Goal: Information Seeking & Learning: Find specific fact

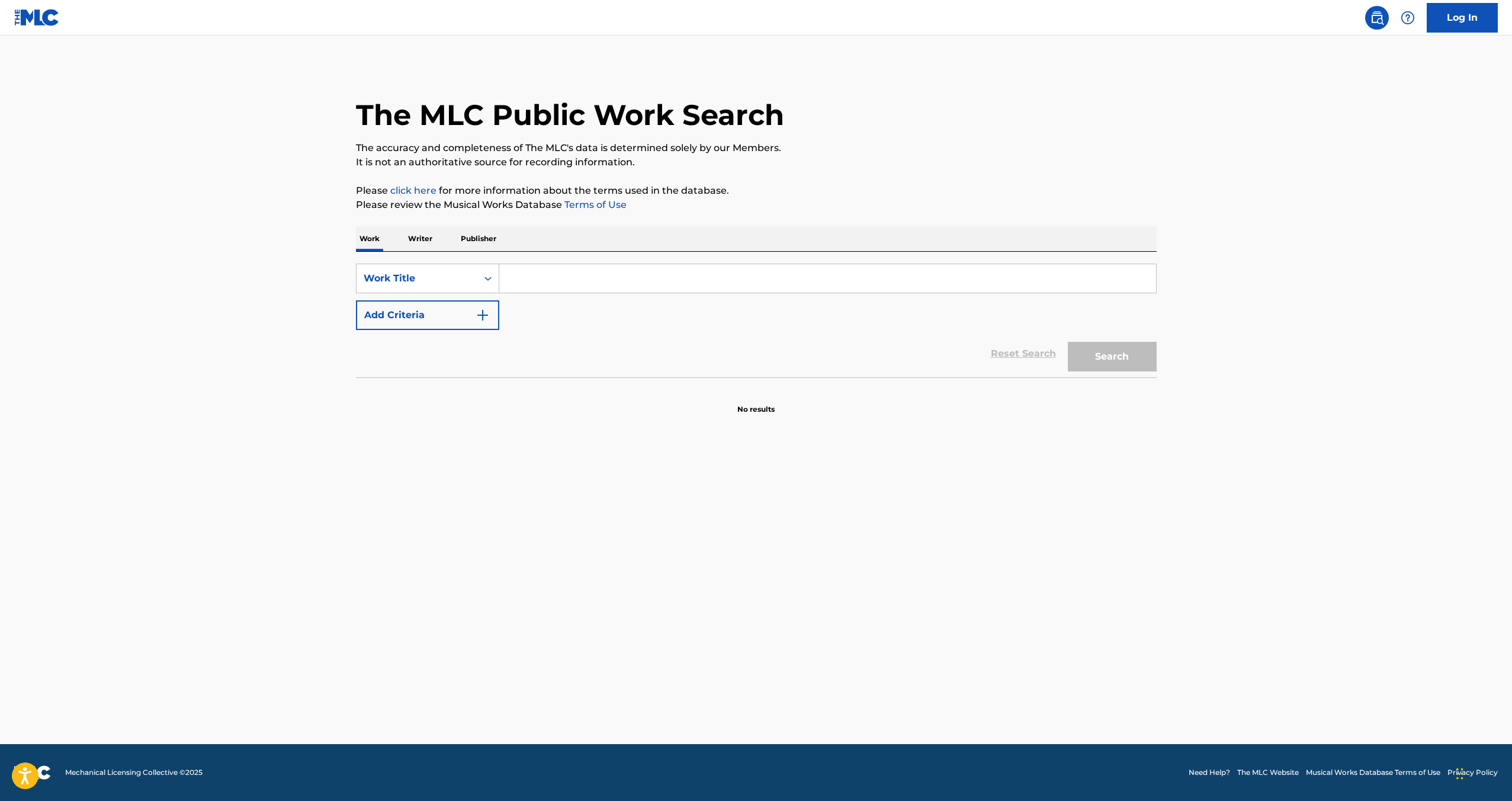
click at [423, 242] on p "Writer" at bounding box center [420, 239] width 31 height 25
click at [557, 278] on input "Search Form" at bounding box center [828, 278] width 657 height 29
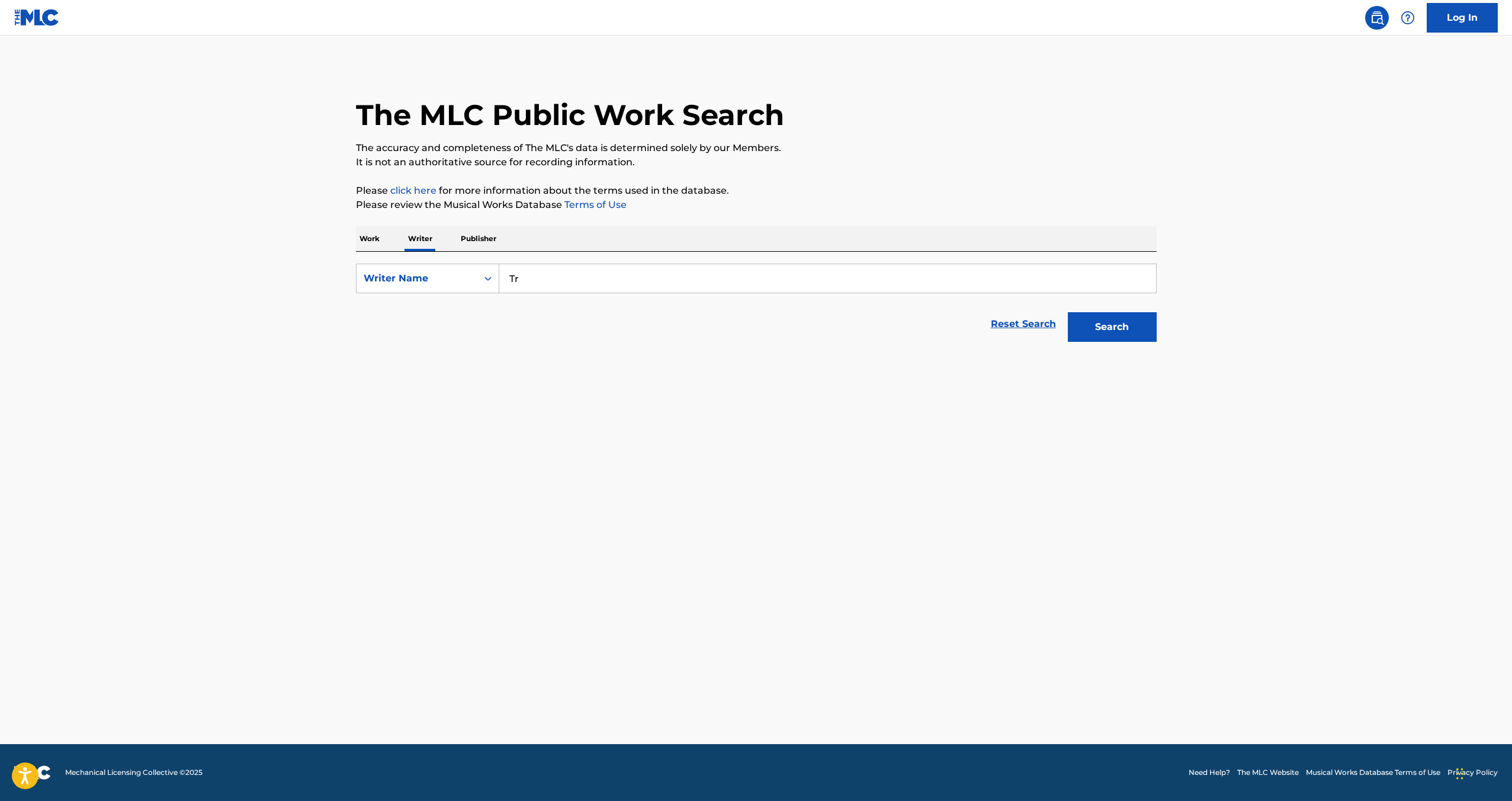
type input "T"
paste input "([PERSON_NAME])"
type input "[PERSON_NAME]"
click at [1068, 312] on button "Search" at bounding box center [1112, 327] width 89 height 29
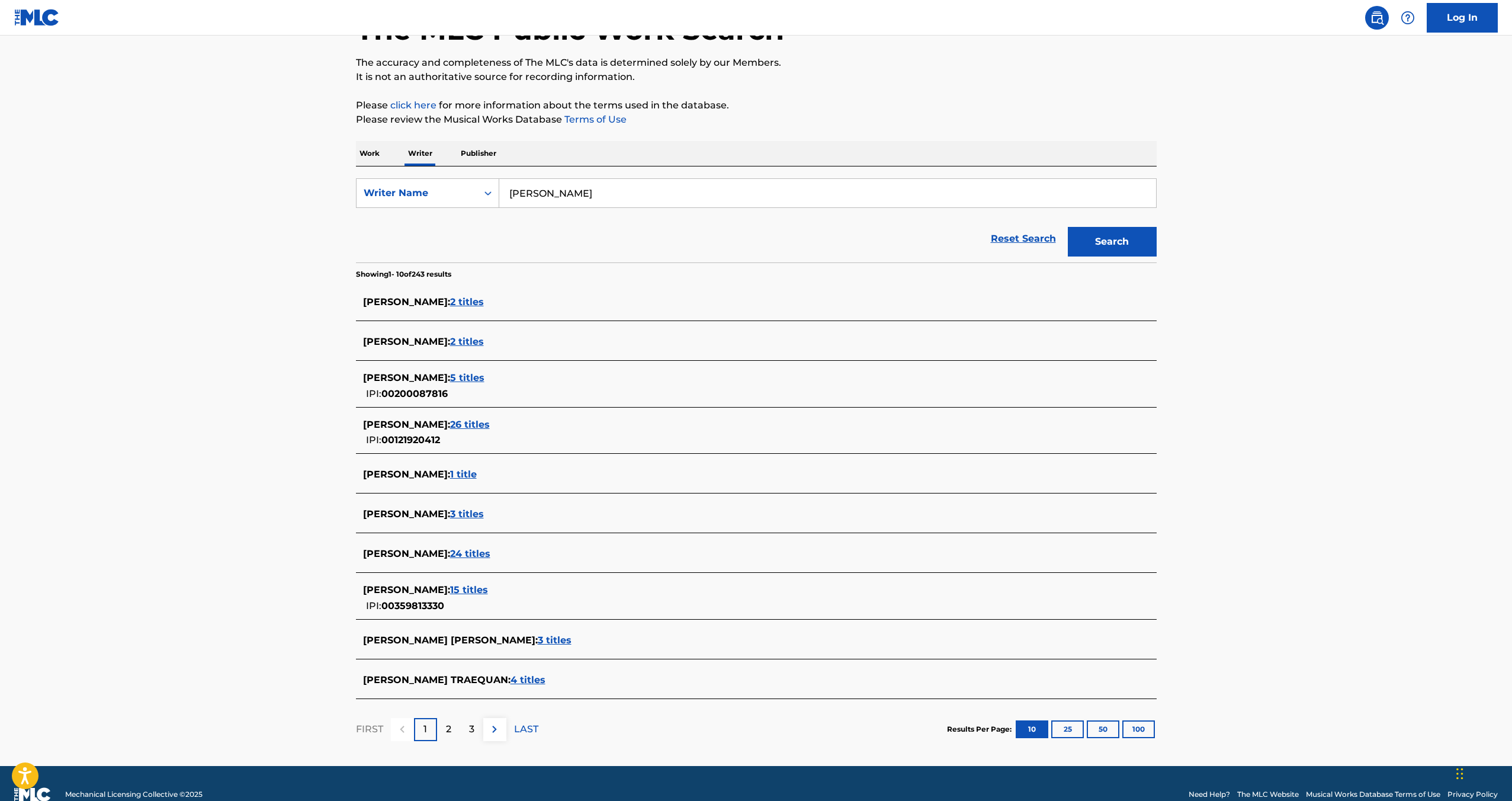
scroll to position [95, 0]
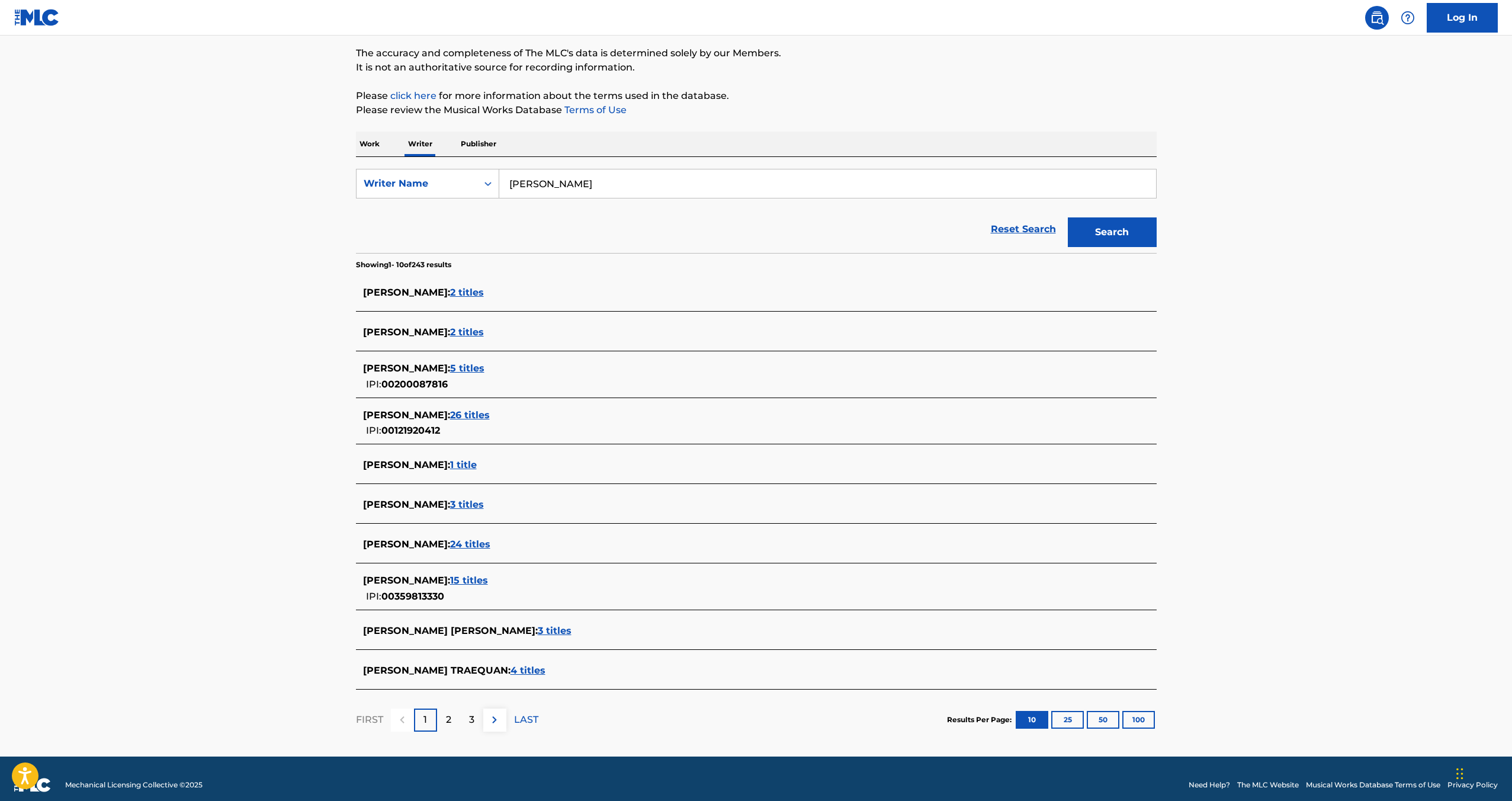
click at [490, 544] on span "24 titles" at bounding box center [470, 544] width 40 height 11
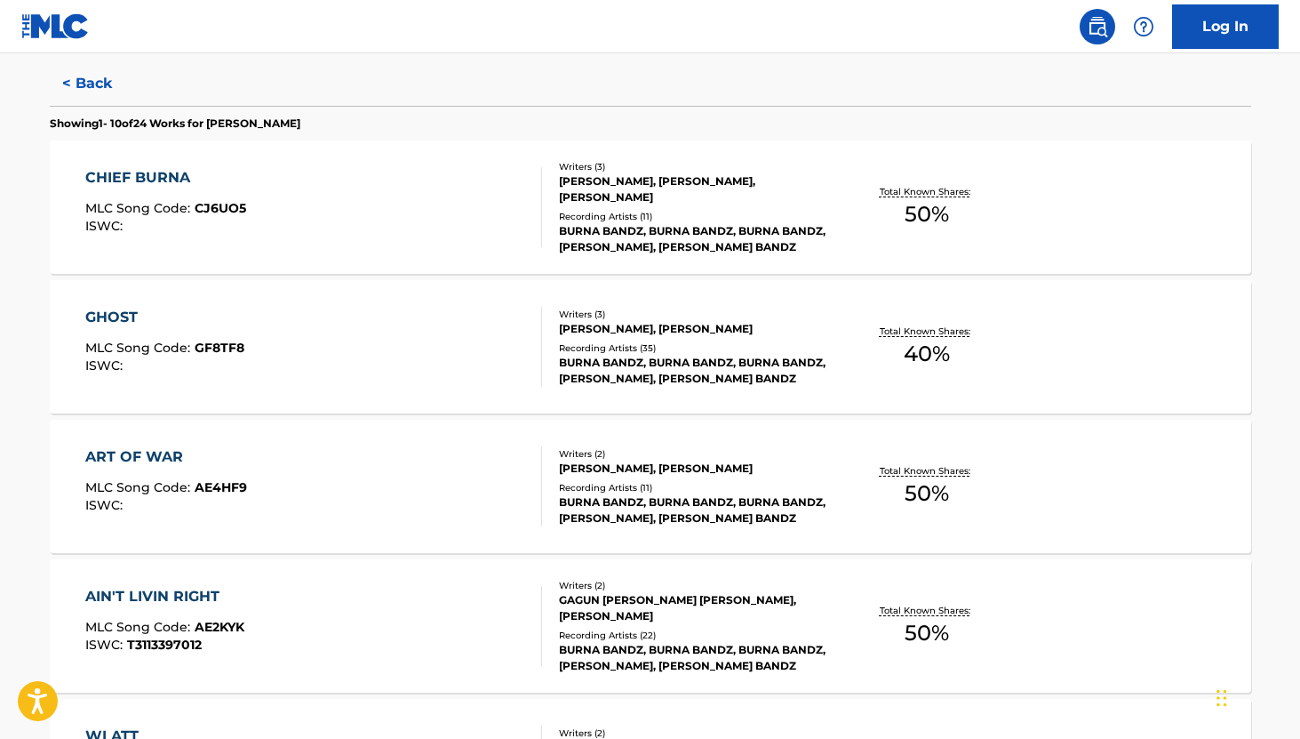
scroll to position [0, 0]
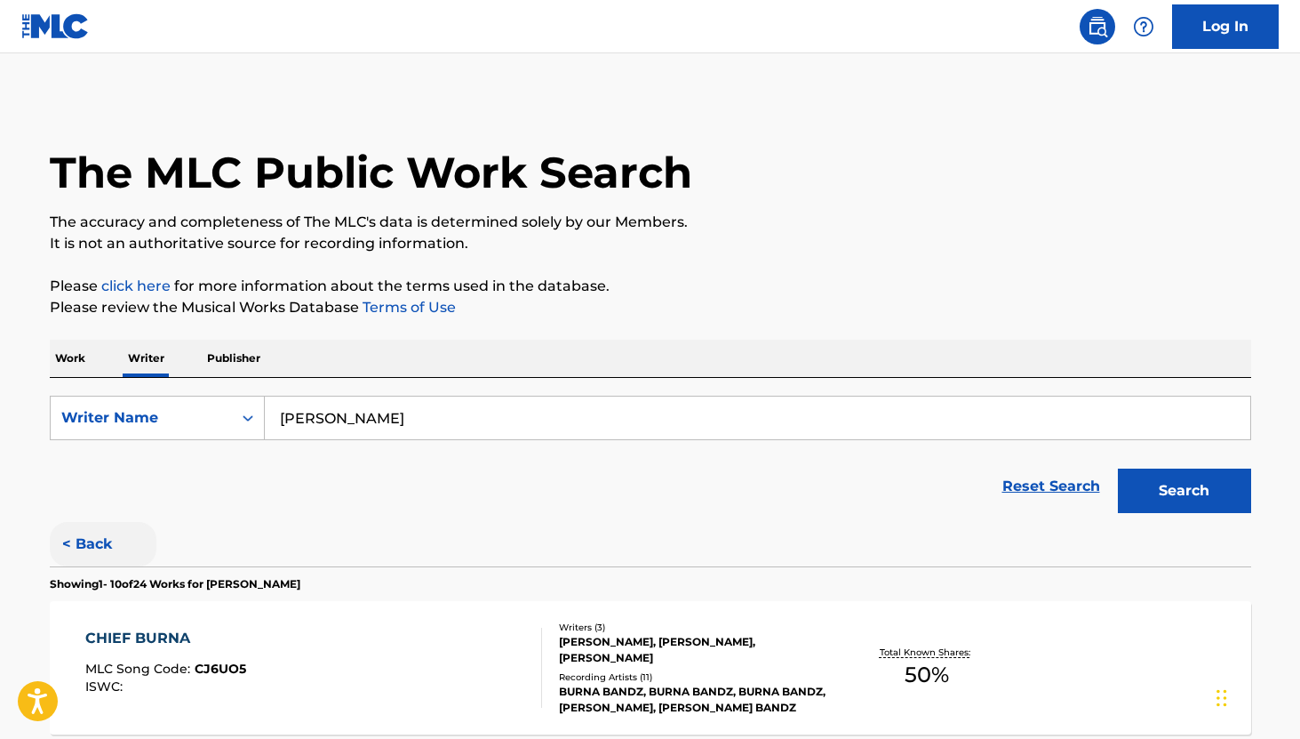
click at [92, 548] on button "< Back" at bounding box center [103, 544] width 107 height 44
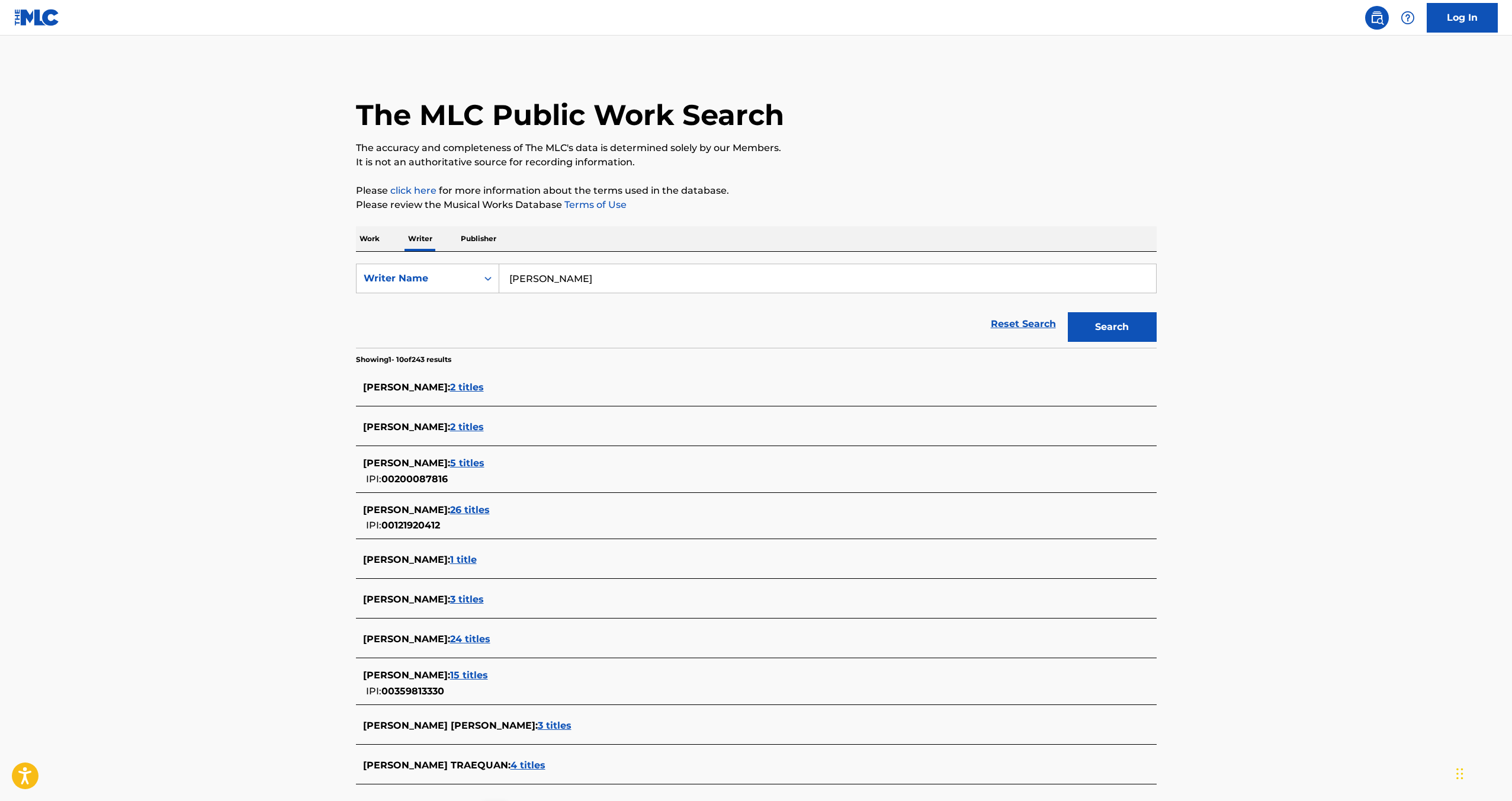
scroll to position [4, 0]
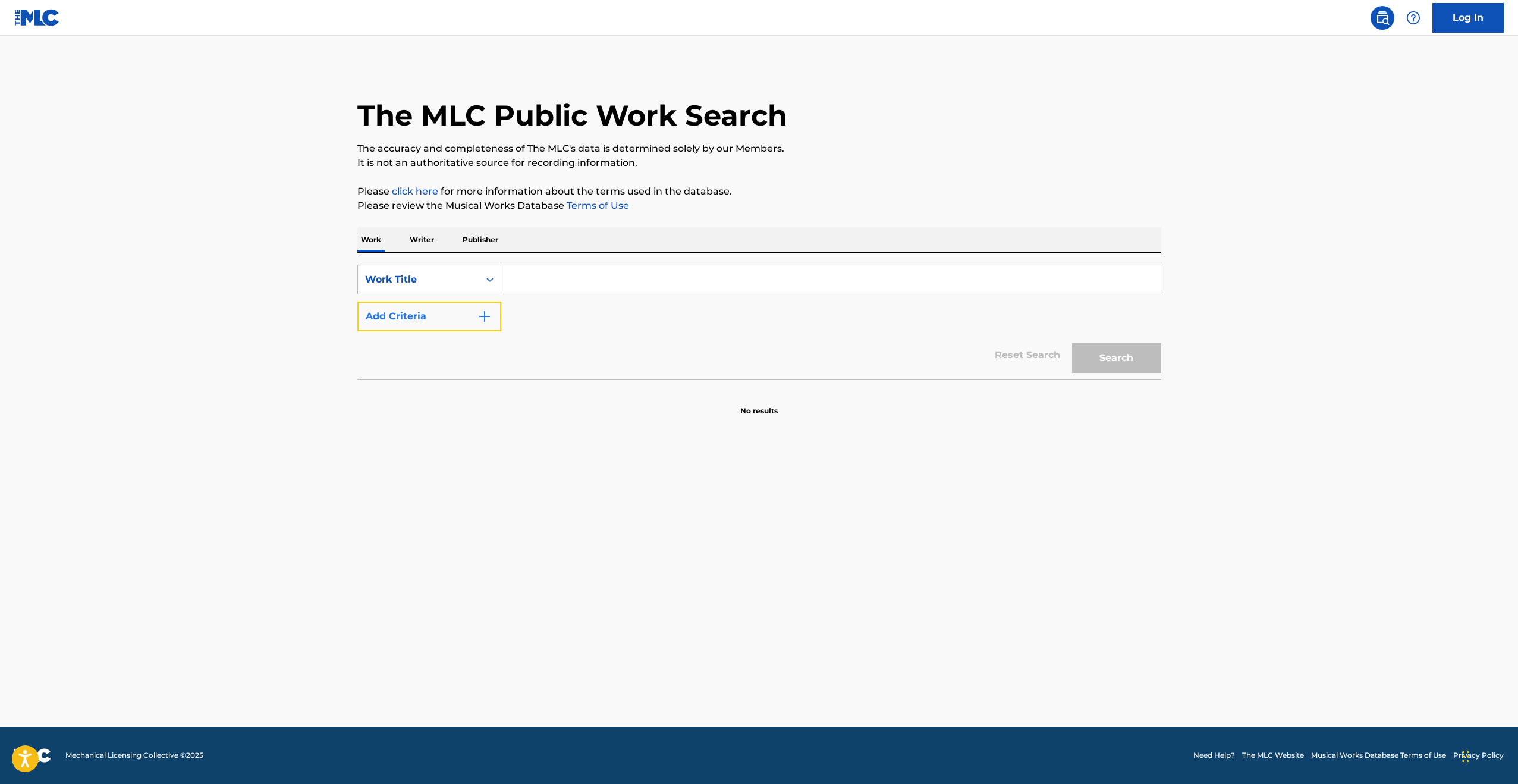
click at [481, 311] on img "Search Form" at bounding box center [484, 316] width 14 height 14
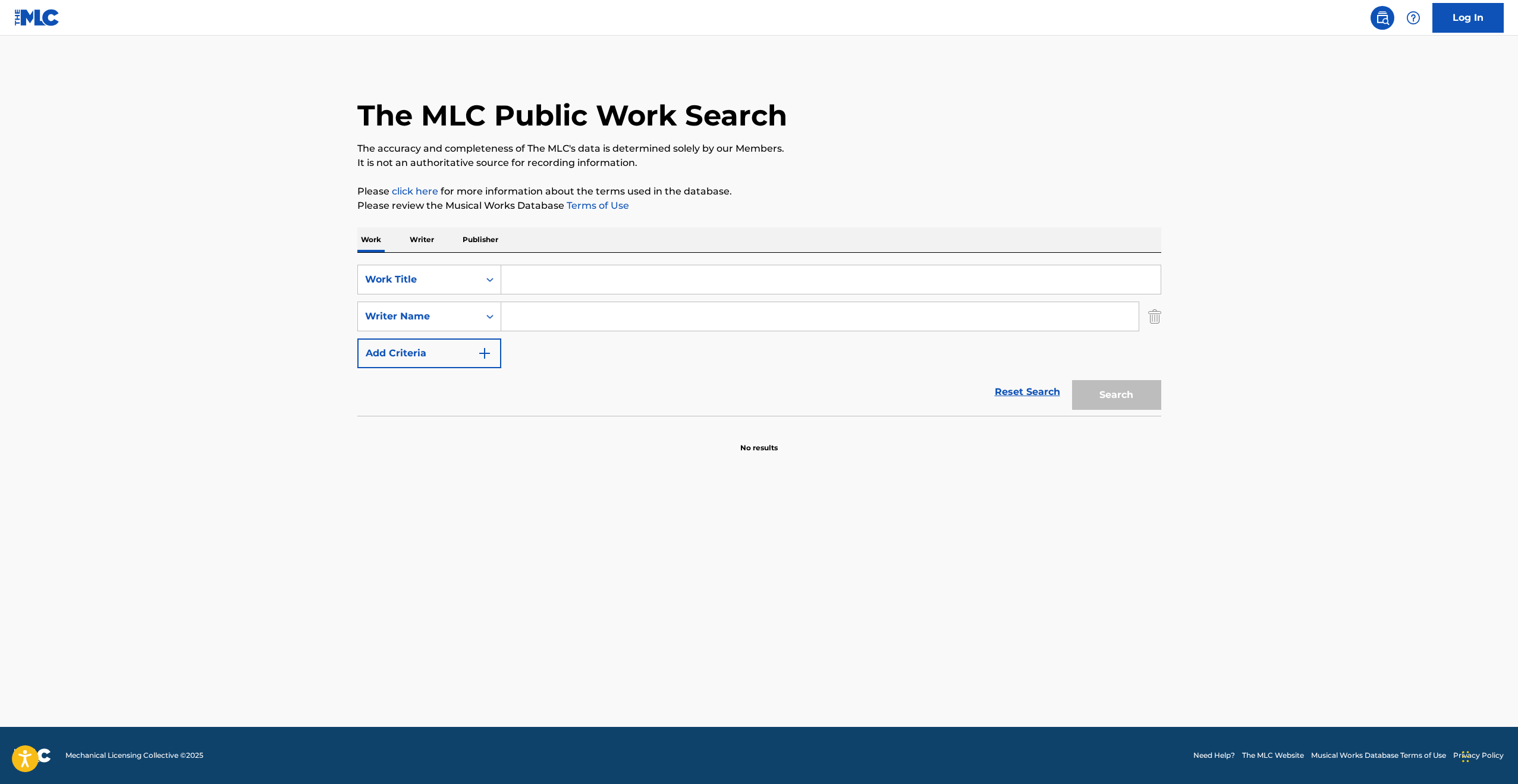
click at [525, 283] on input "Search Form" at bounding box center [831, 279] width 660 height 29
type input "2X WORLD"
click at [1072, 380] on button "Search" at bounding box center [1117, 395] width 89 height 29
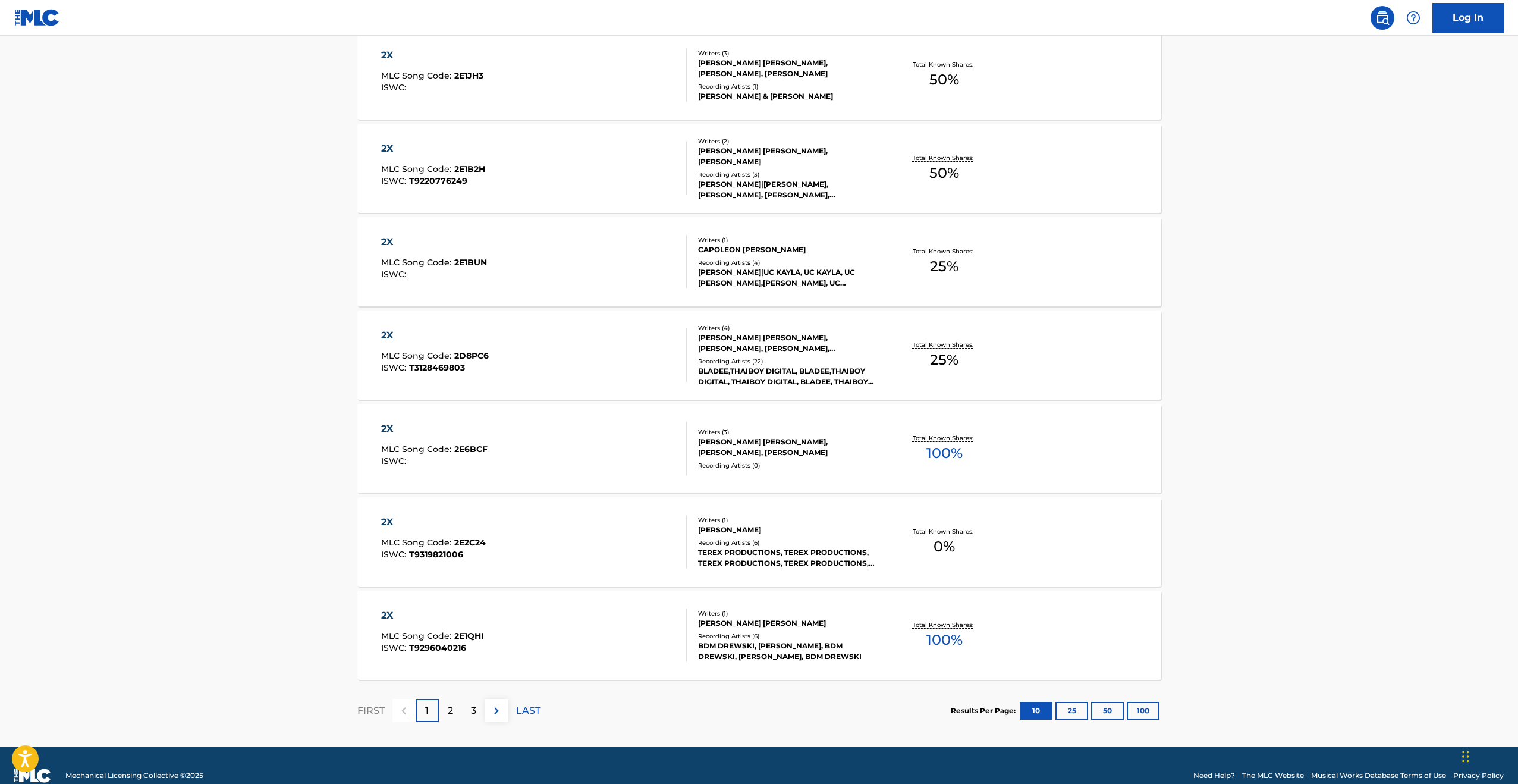
scroll to position [709, 0]
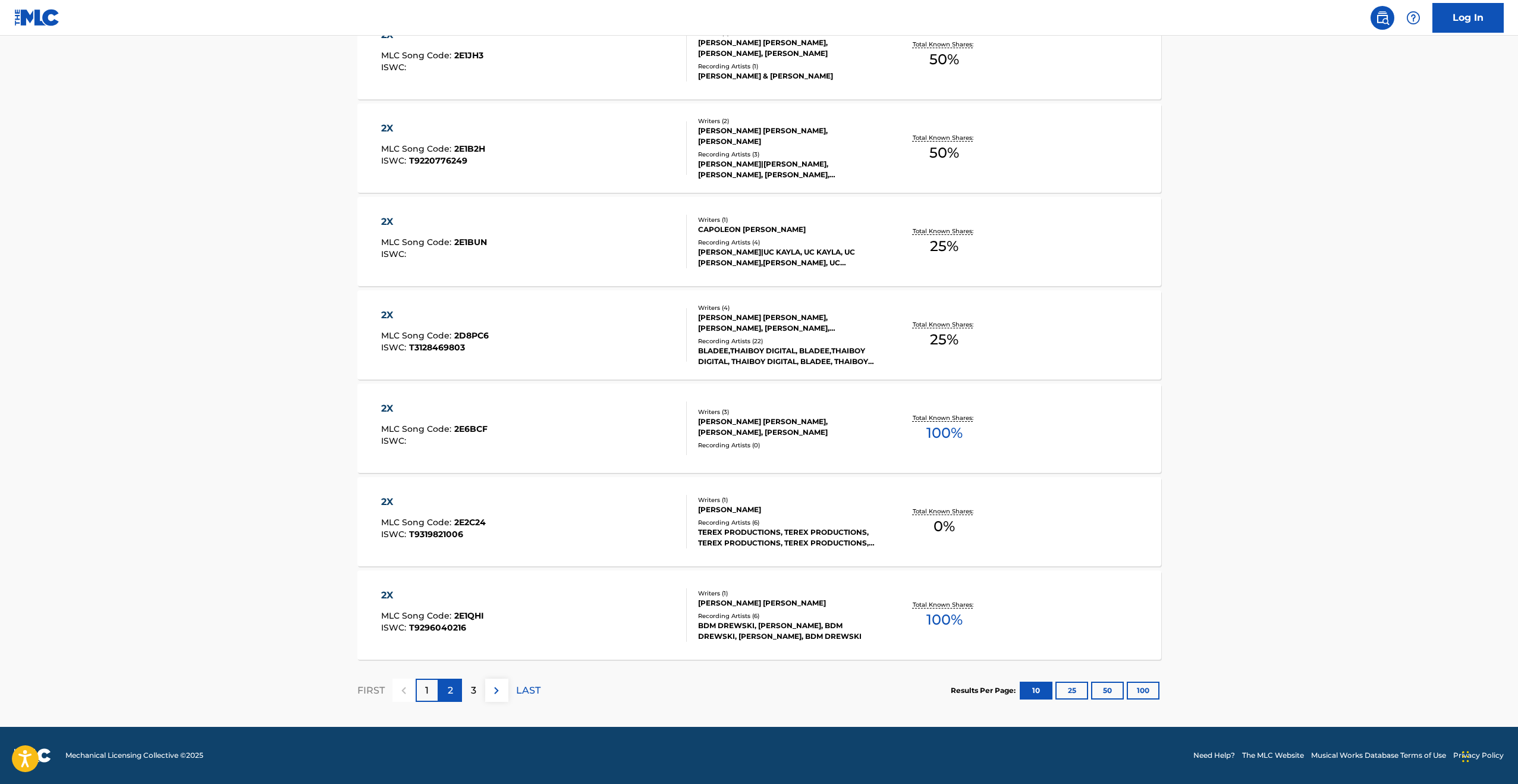
click at [446, 695] on div "2" at bounding box center [450, 690] width 23 height 23
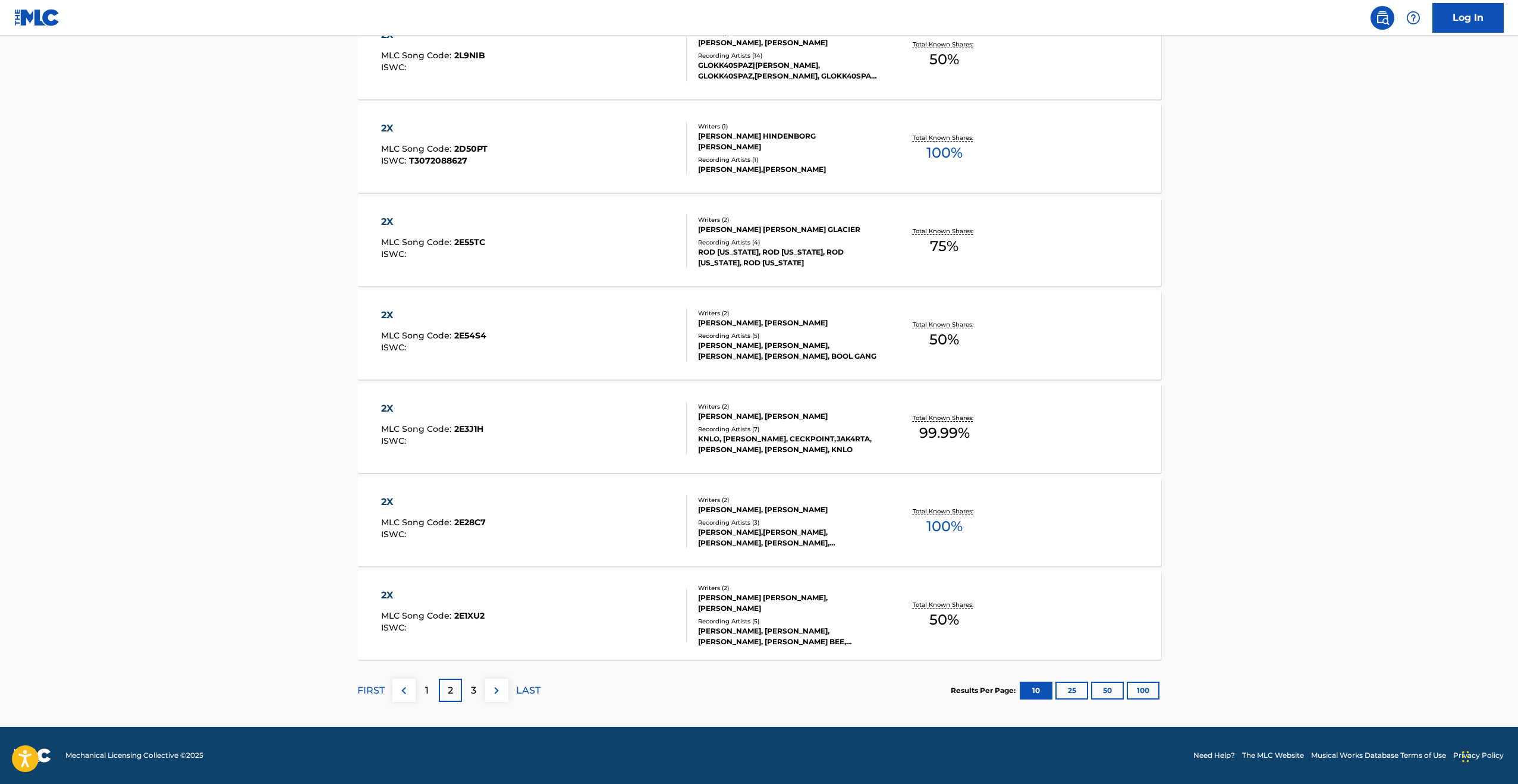
click at [466, 682] on div "3" at bounding box center [474, 690] width 23 height 23
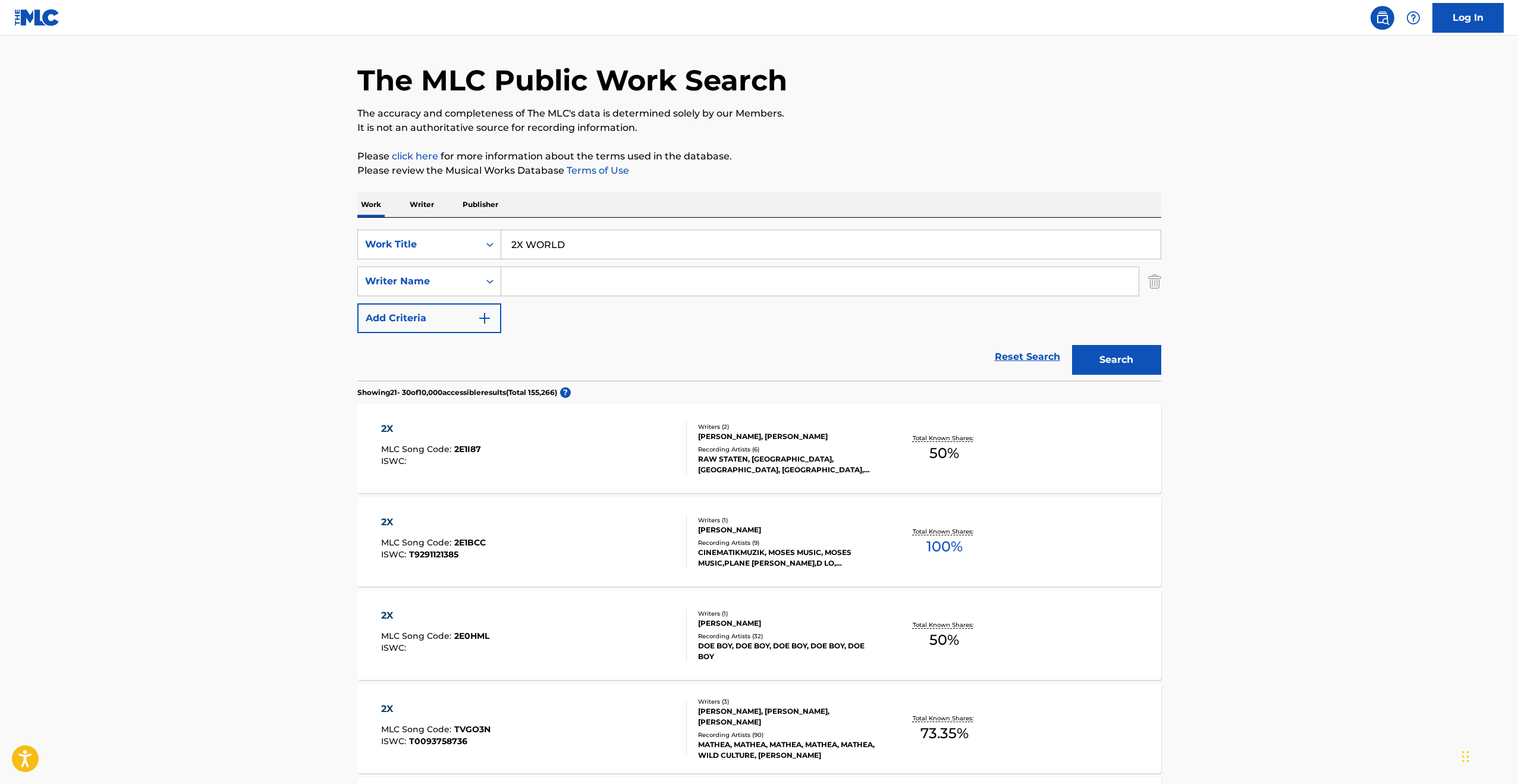
scroll to position [0, 0]
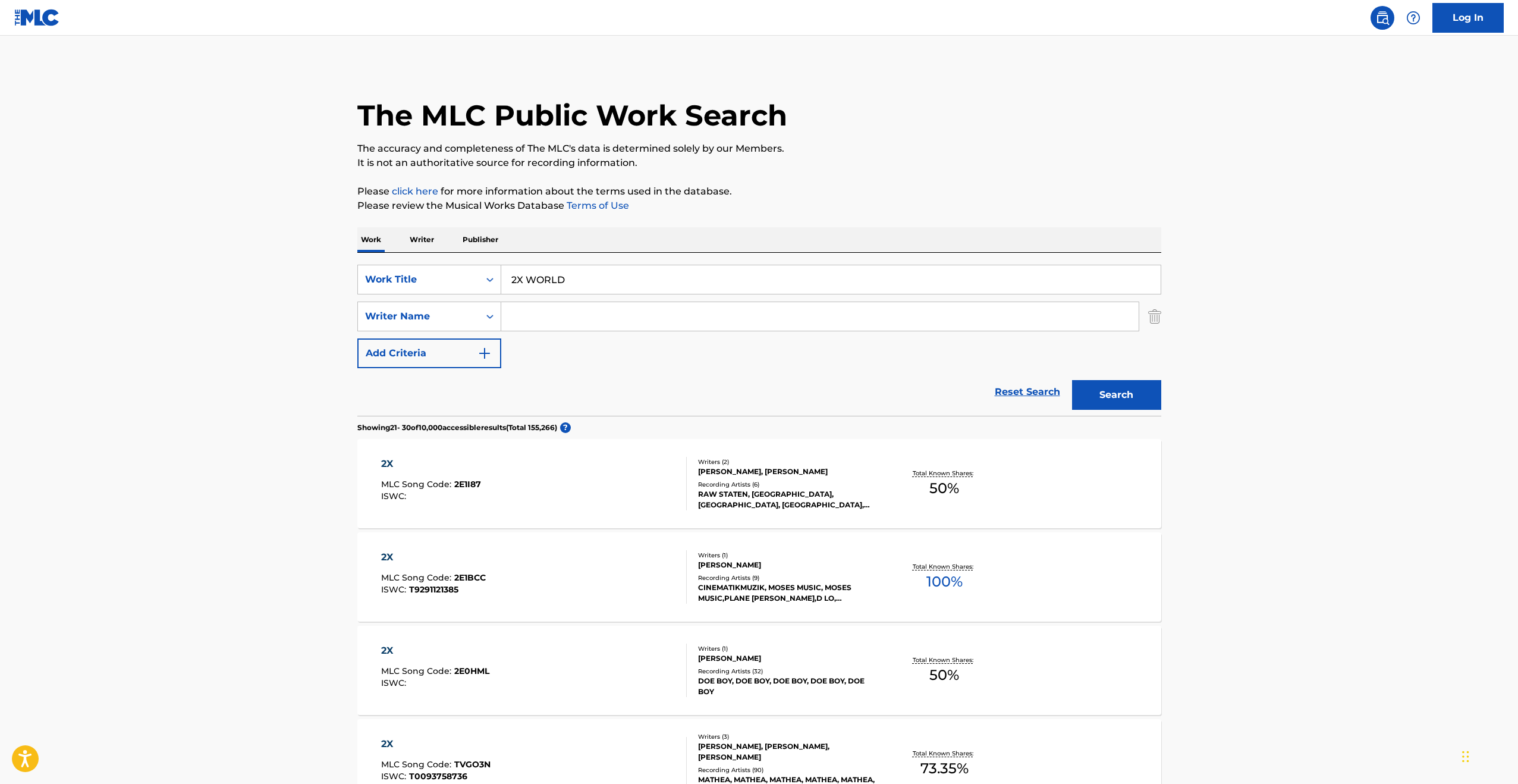
click at [559, 314] on input "Search Form" at bounding box center [820, 316] width 638 height 29
type input "[PERSON_NAME]"
click at [1111, 391] on button "Search" at bounding box center [1117, 395] width 89 height 29
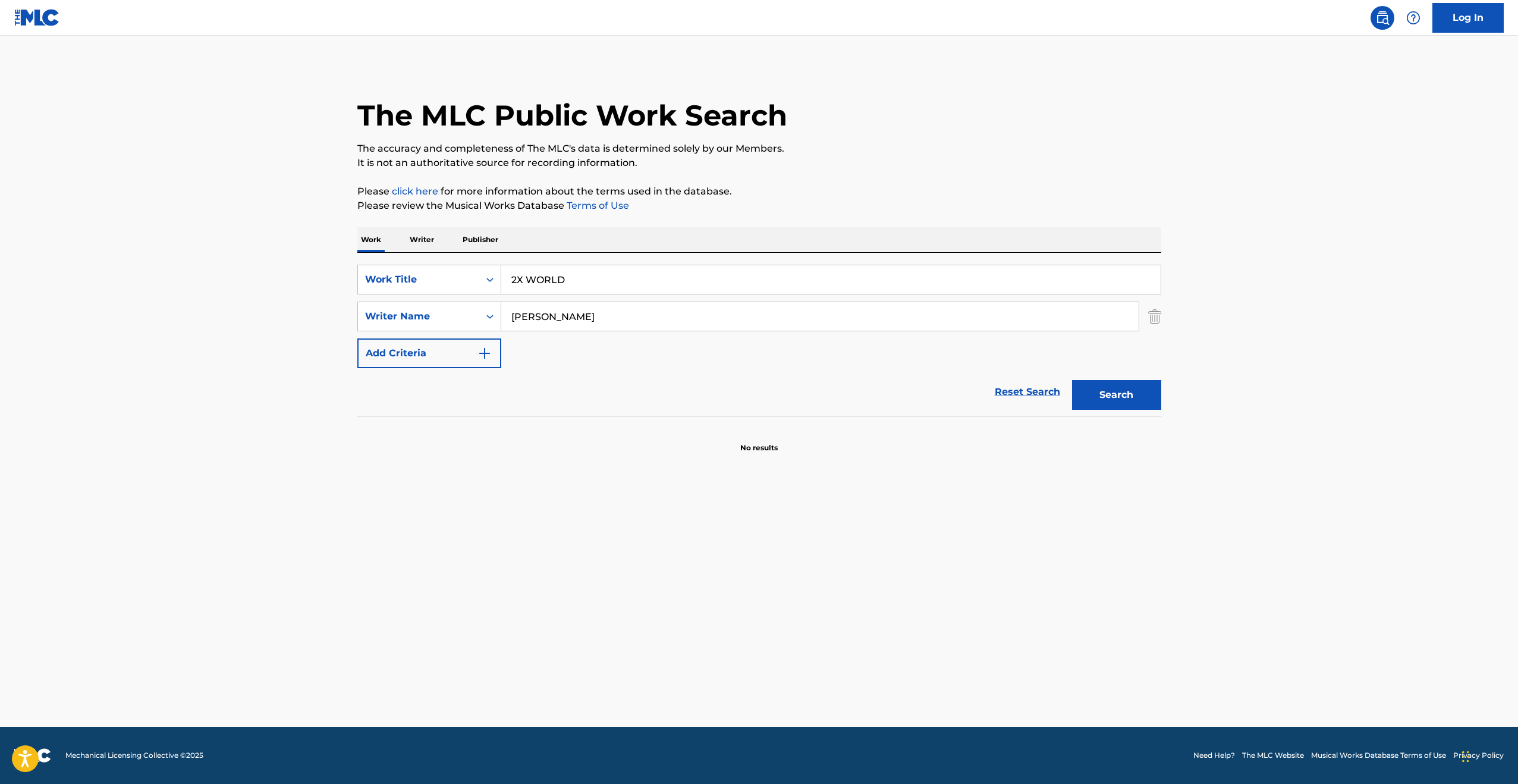
drag, startPoint x: 418, startPoint y: 241, endPoint x: 428, endPoint y: 249, distance: 12.8
click at [420, 239] on p "Writer" at bounding box center [421, 239] width 31 height 25
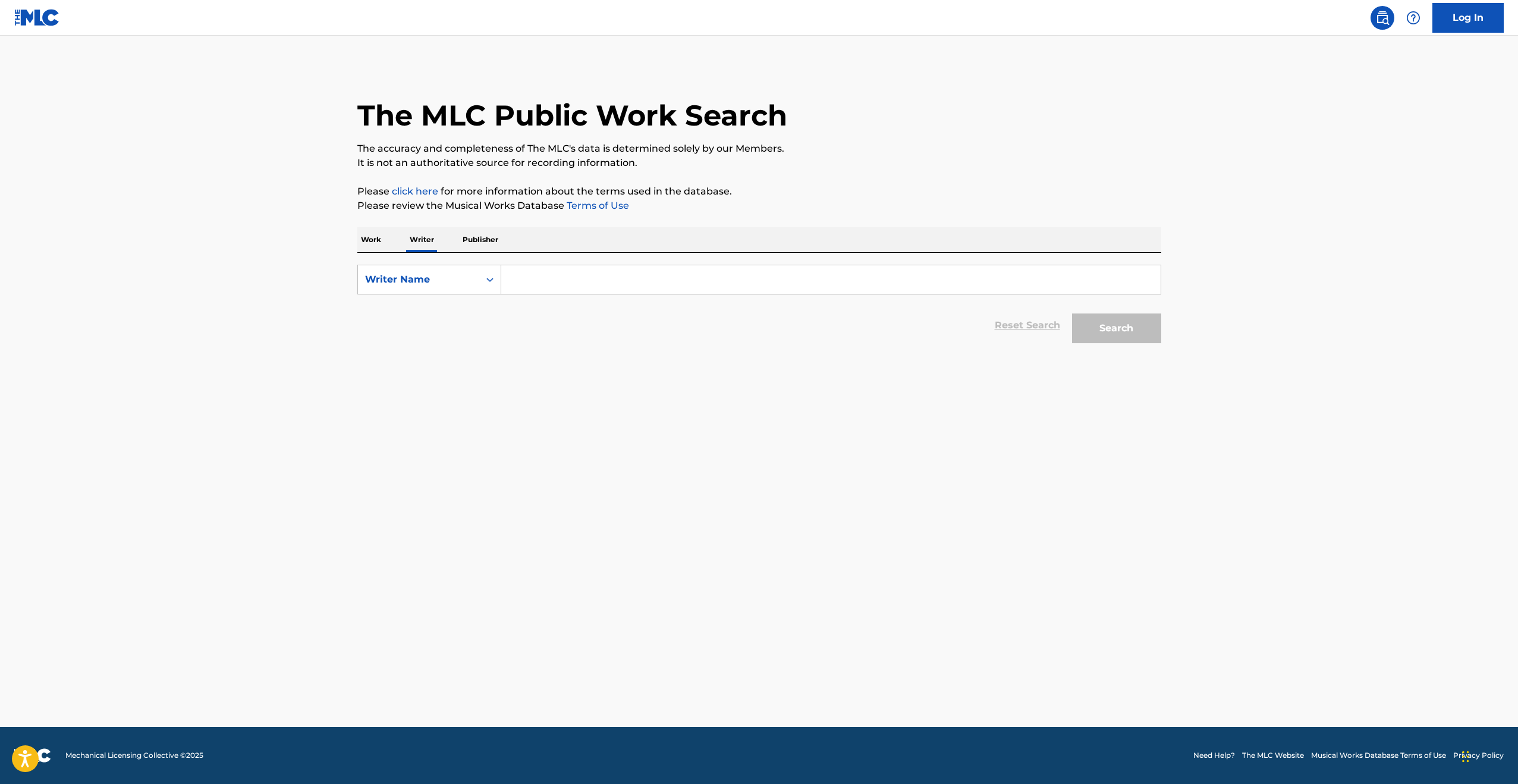
click at [553, 282] on input "Search Form" at bounding box center [831, 279] width 660 height 29
type input "[PERSON_NAME]"
click at [1072, 313] on button "Search" at bounding box center [1117, 328] width 89 height 29
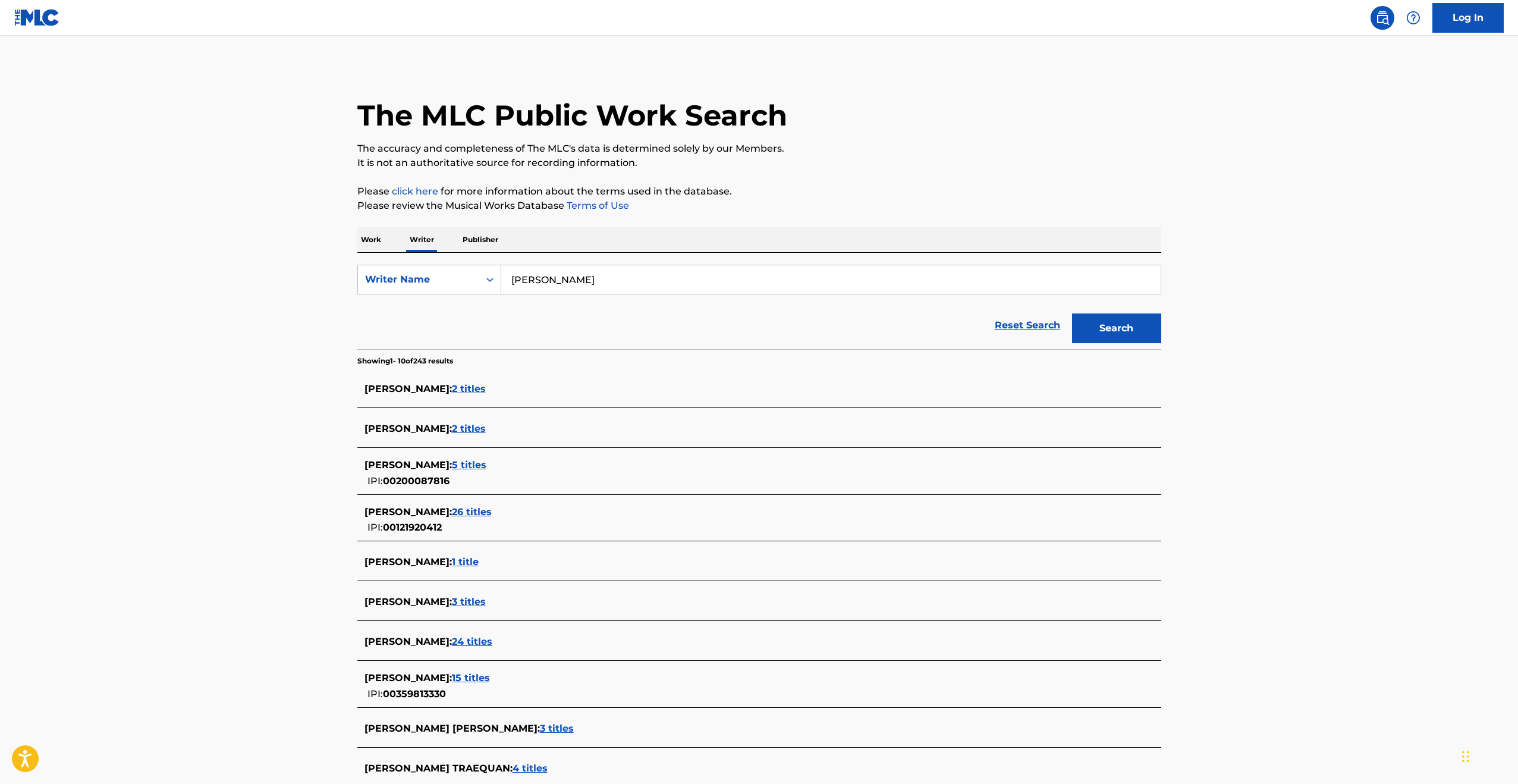
click at [486, 464] on span "5 titles" at bounding box center [470, 464] width 35 height 11
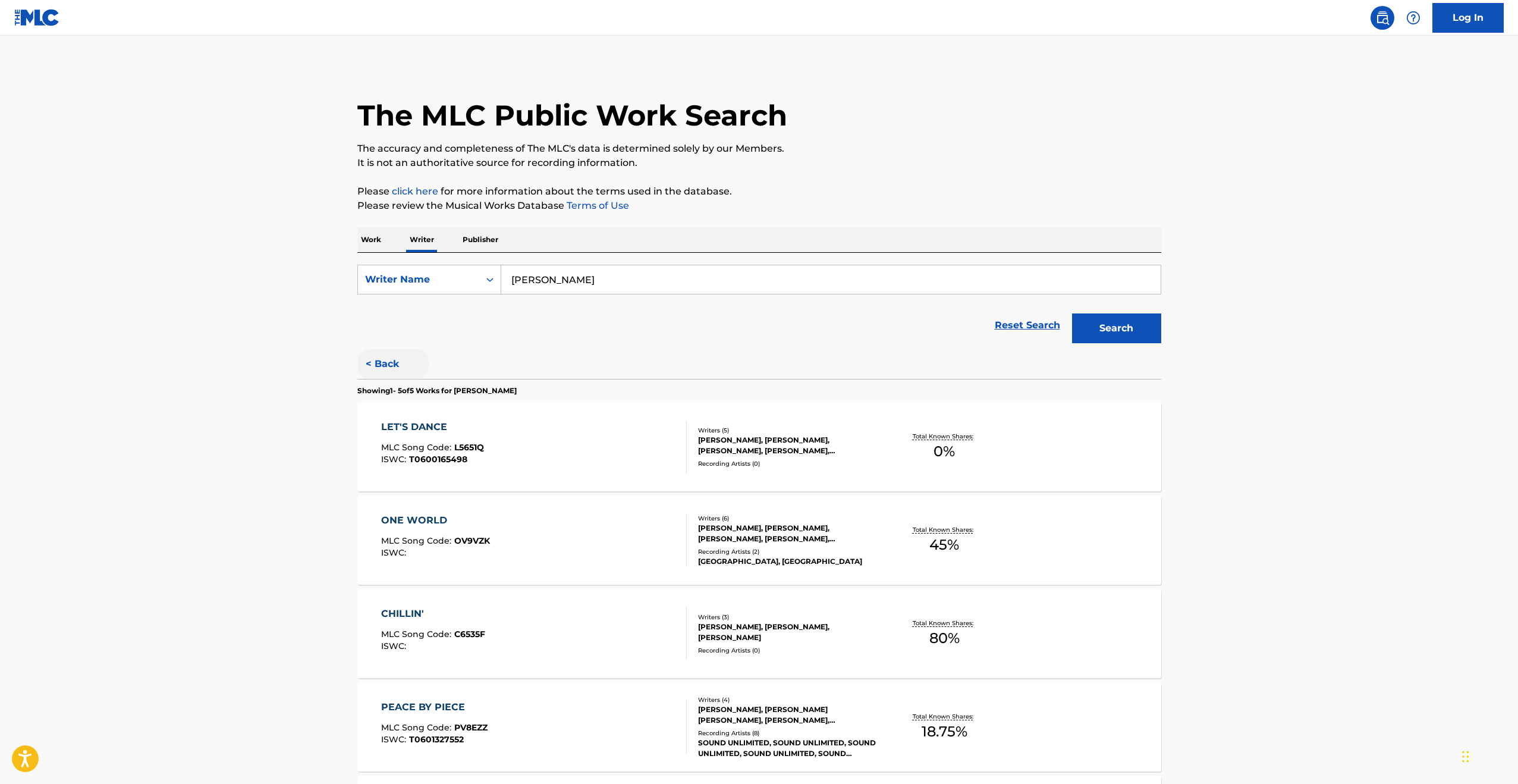
drag, startPoint x: 391, startPoint y: 363, endPoint x: 392, endPoint y: 370, distance: 7.1
click at [393, 362] on button "< Back" at bounding box center [393, 364] width 72 height 29
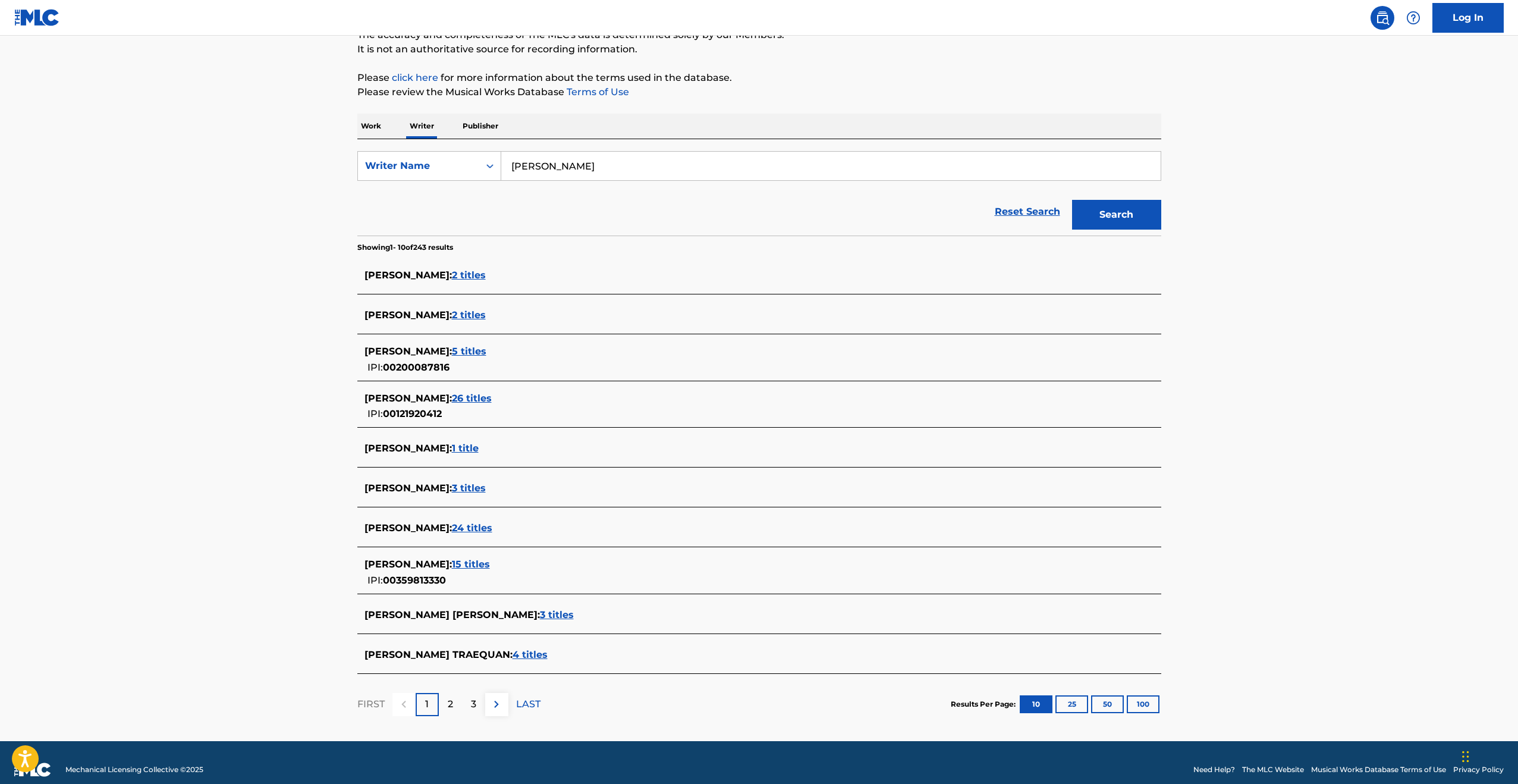
scroll to position [128, 0]
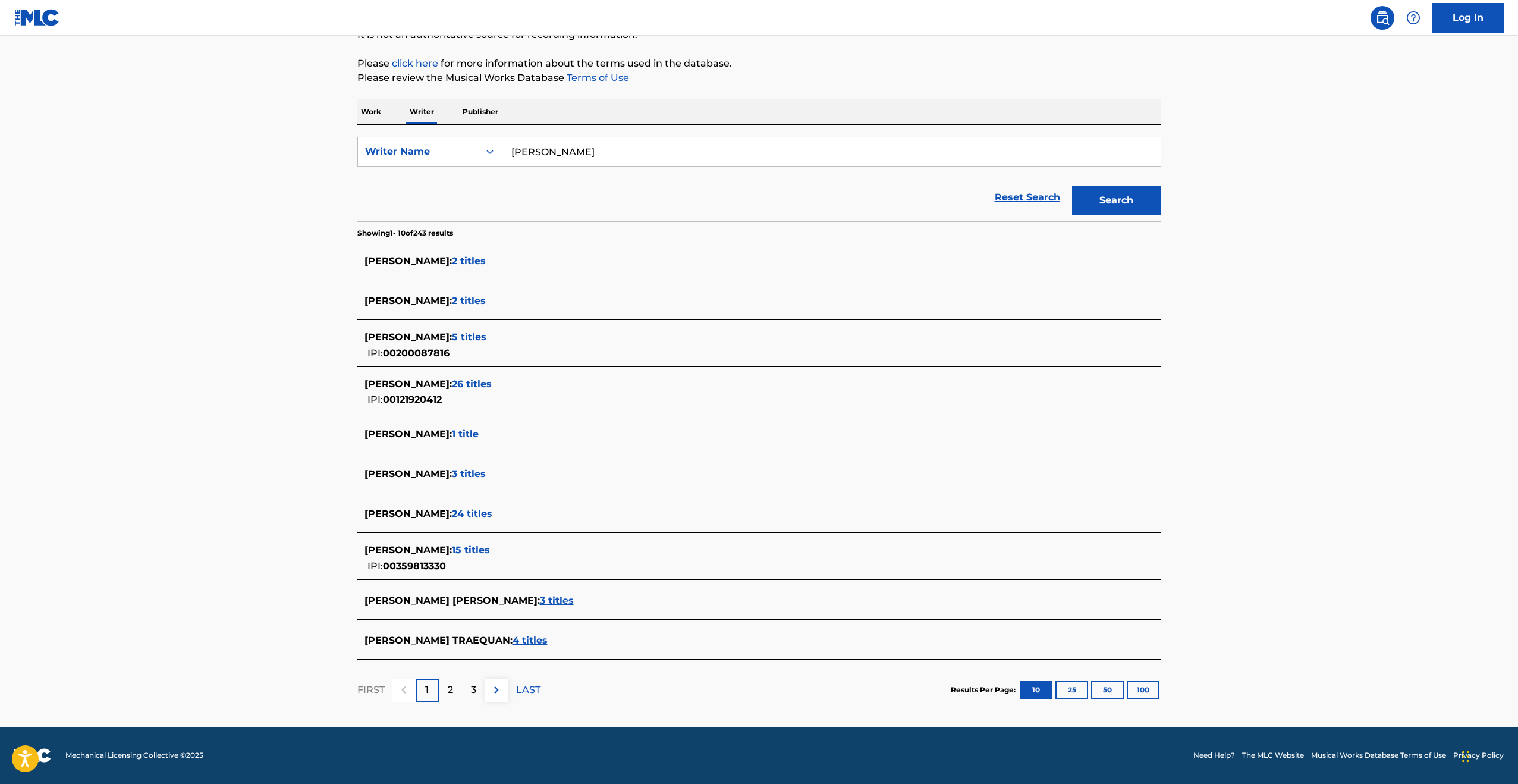
click at [492, 514] on span "24 titles" at bounding box center [472, 513] width 40 height 11
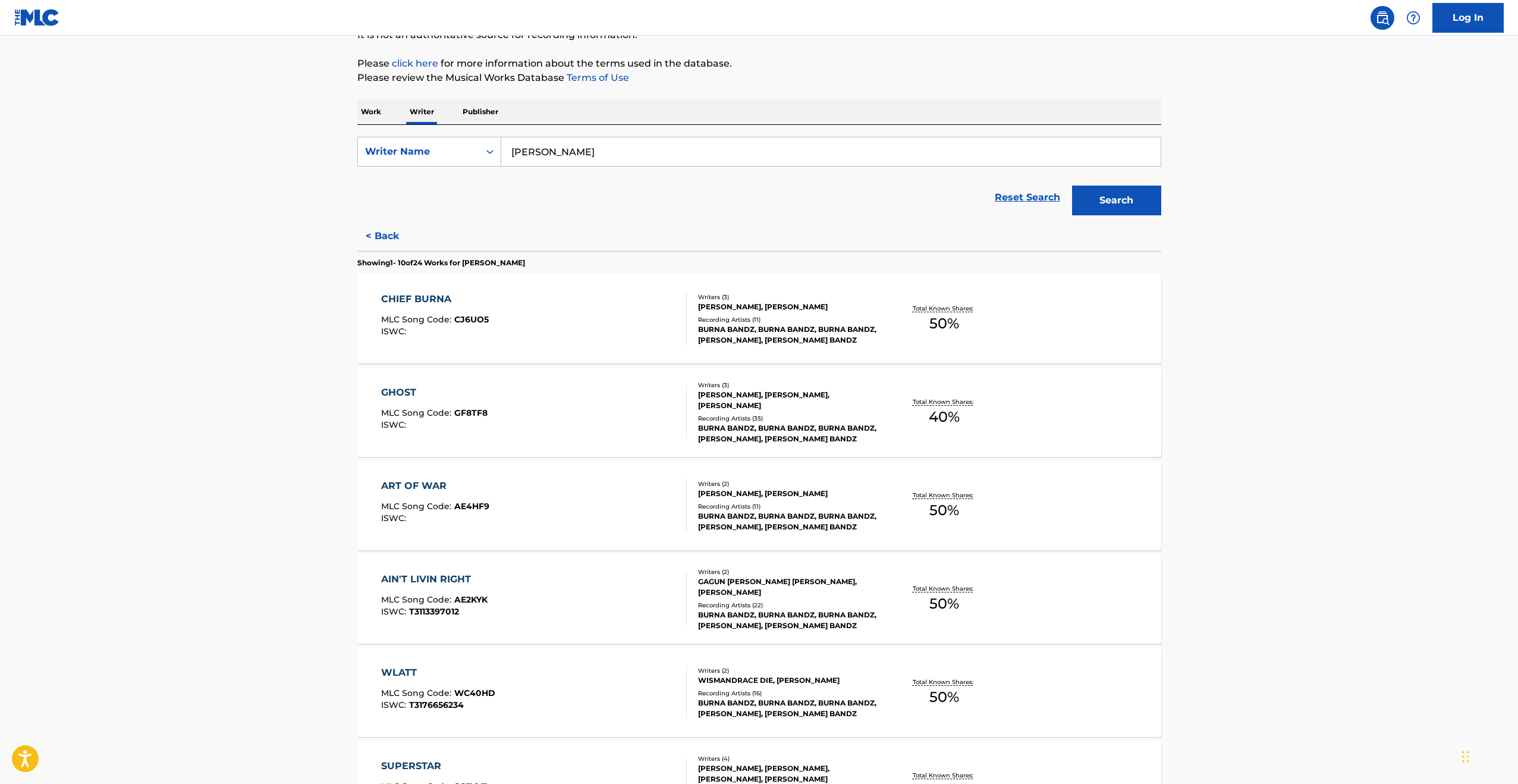
click at [406, 388] on div "GHOST" at bounding box center [434, 392] width 106 height 14
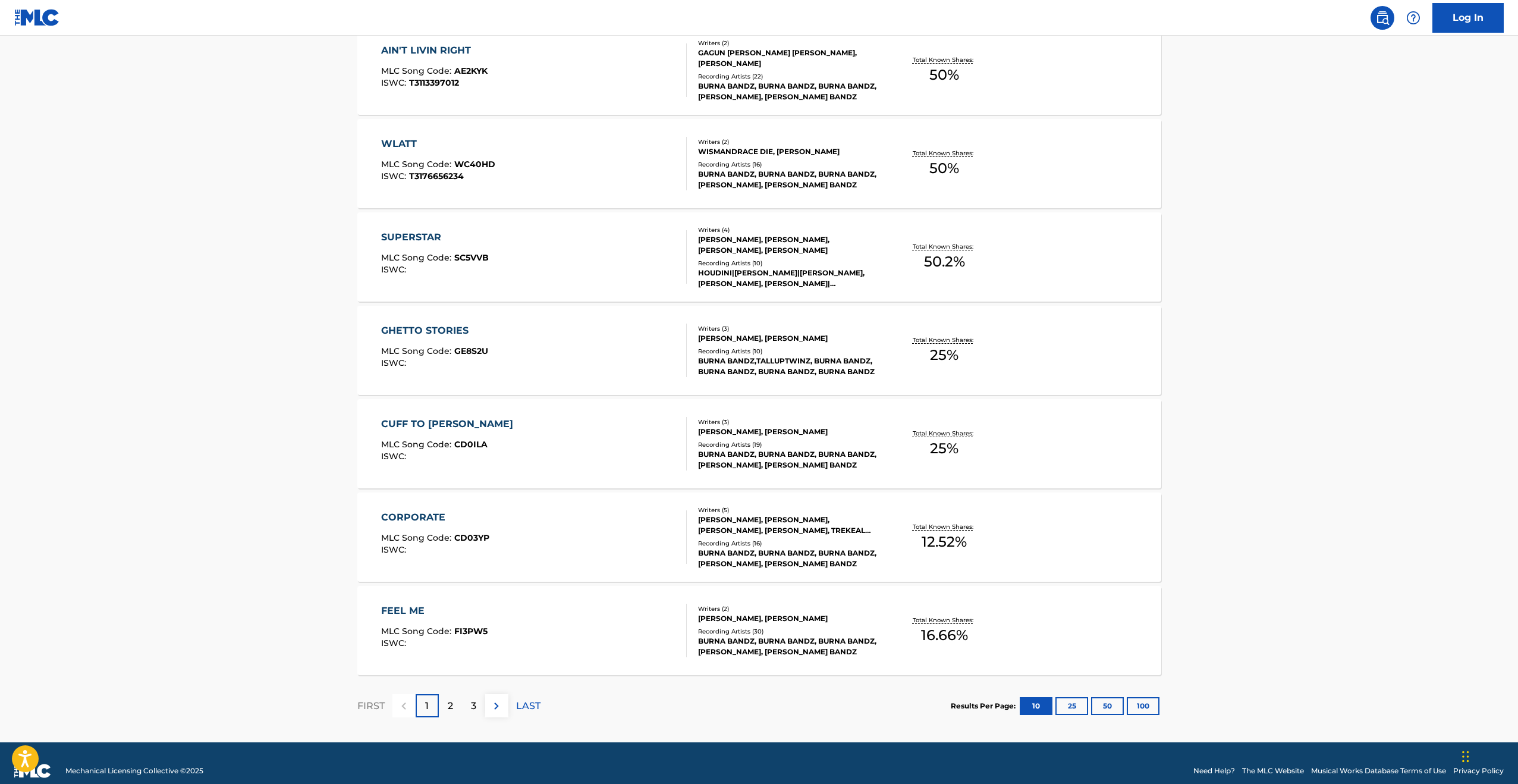
scroll to position [672, 0]
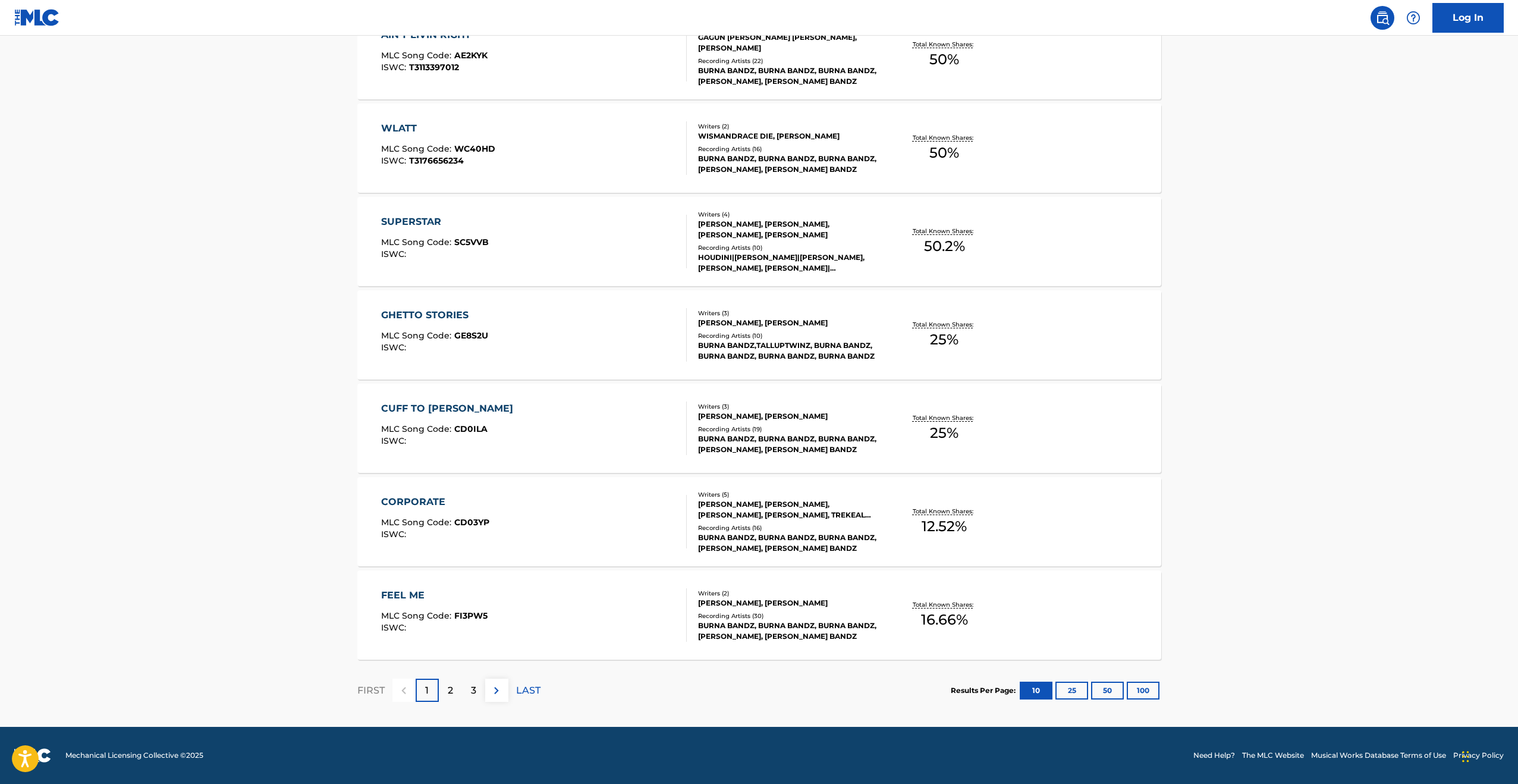
click at [419, 502] on div "CORPORATE" at bounding box center [436, 502] width 108 height 14
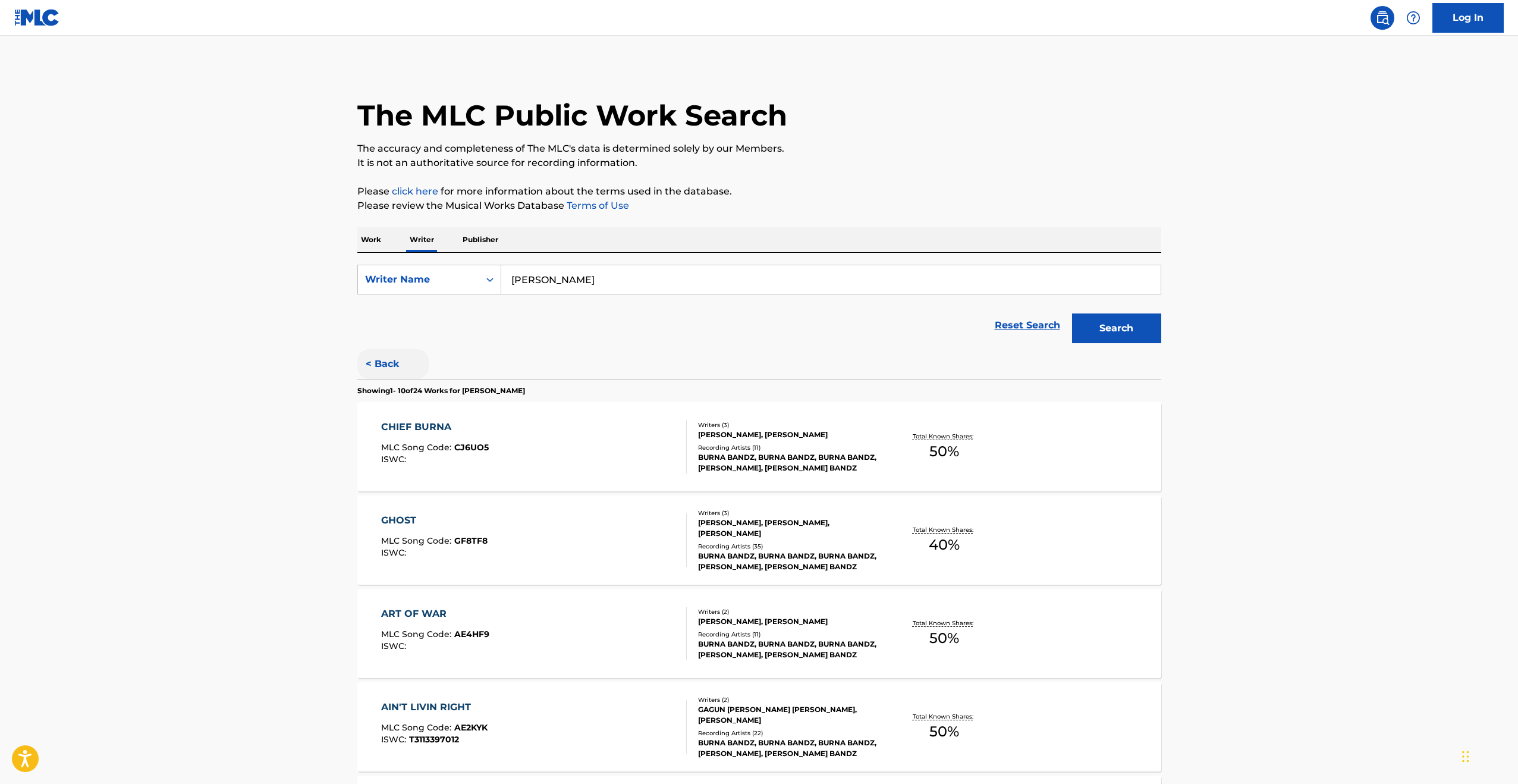
click at [399, 366] on button "< Back" at bounding box center [393, 364] width 72 height 29
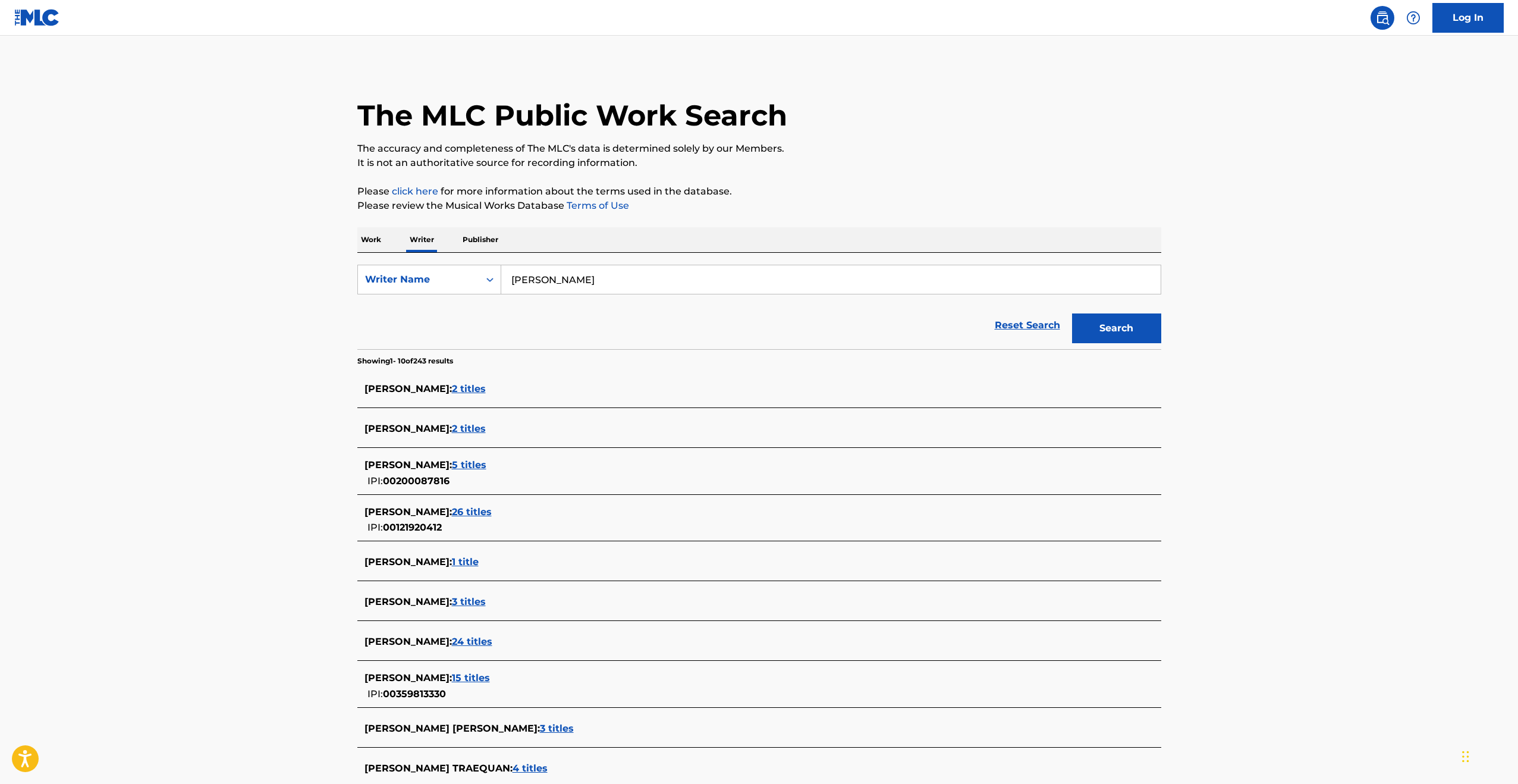
click at [490, 678] on span "15 titles" at bounding box center [471, 677] width 38 height 11
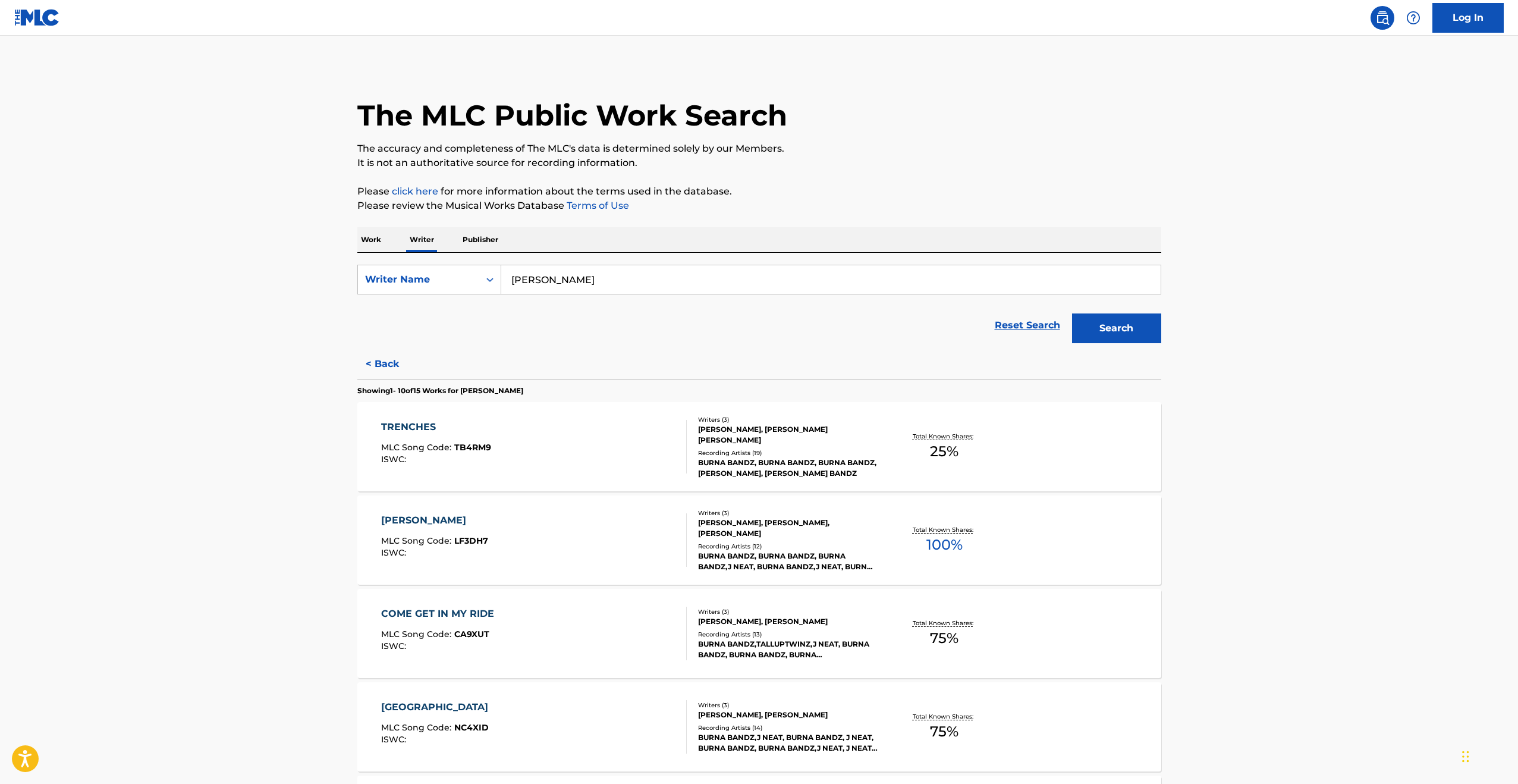
click at [419, 424] on div "TRENCHES" at bounding box center [436, 427] width 110 height 14
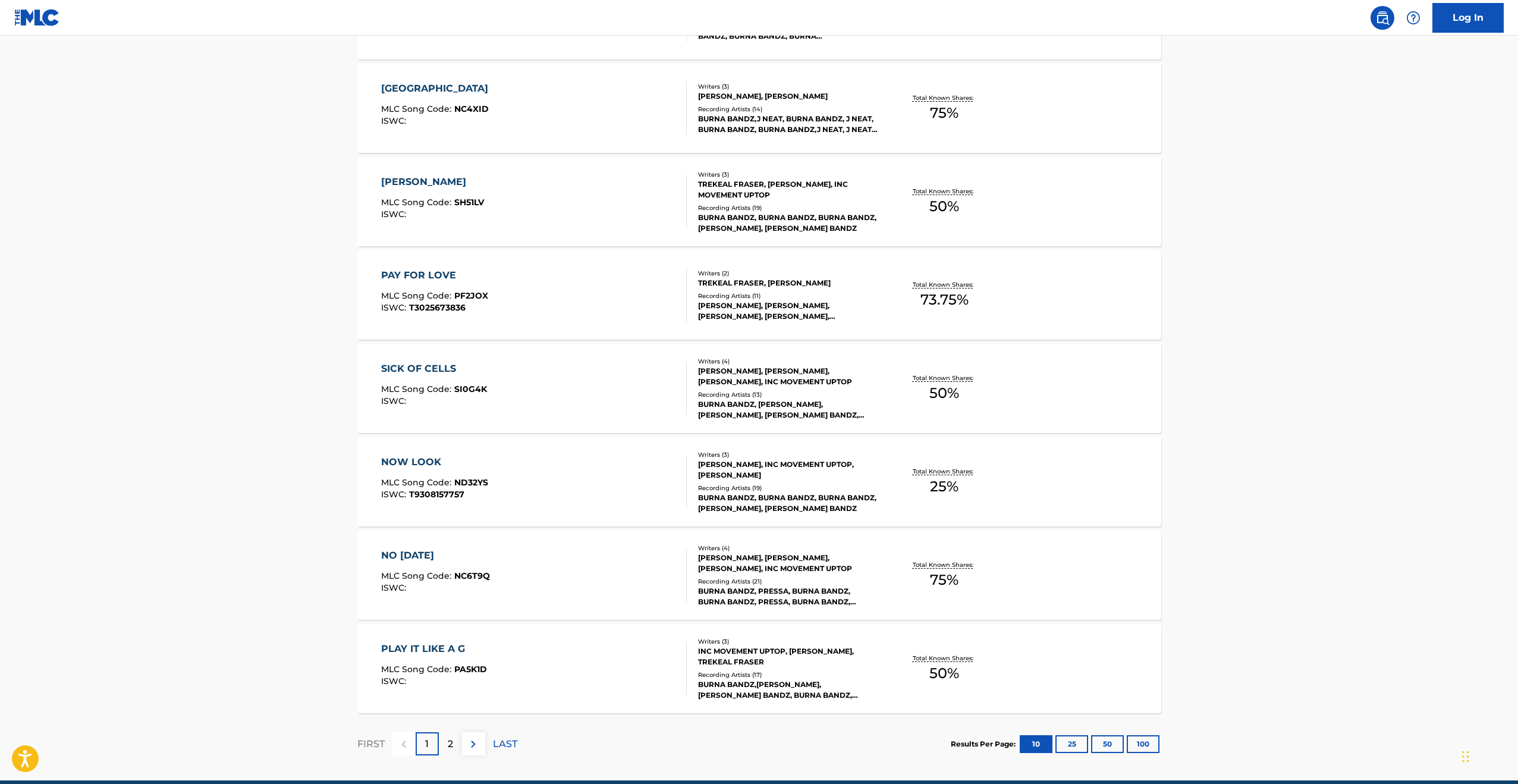
scroll to position [652, 0]
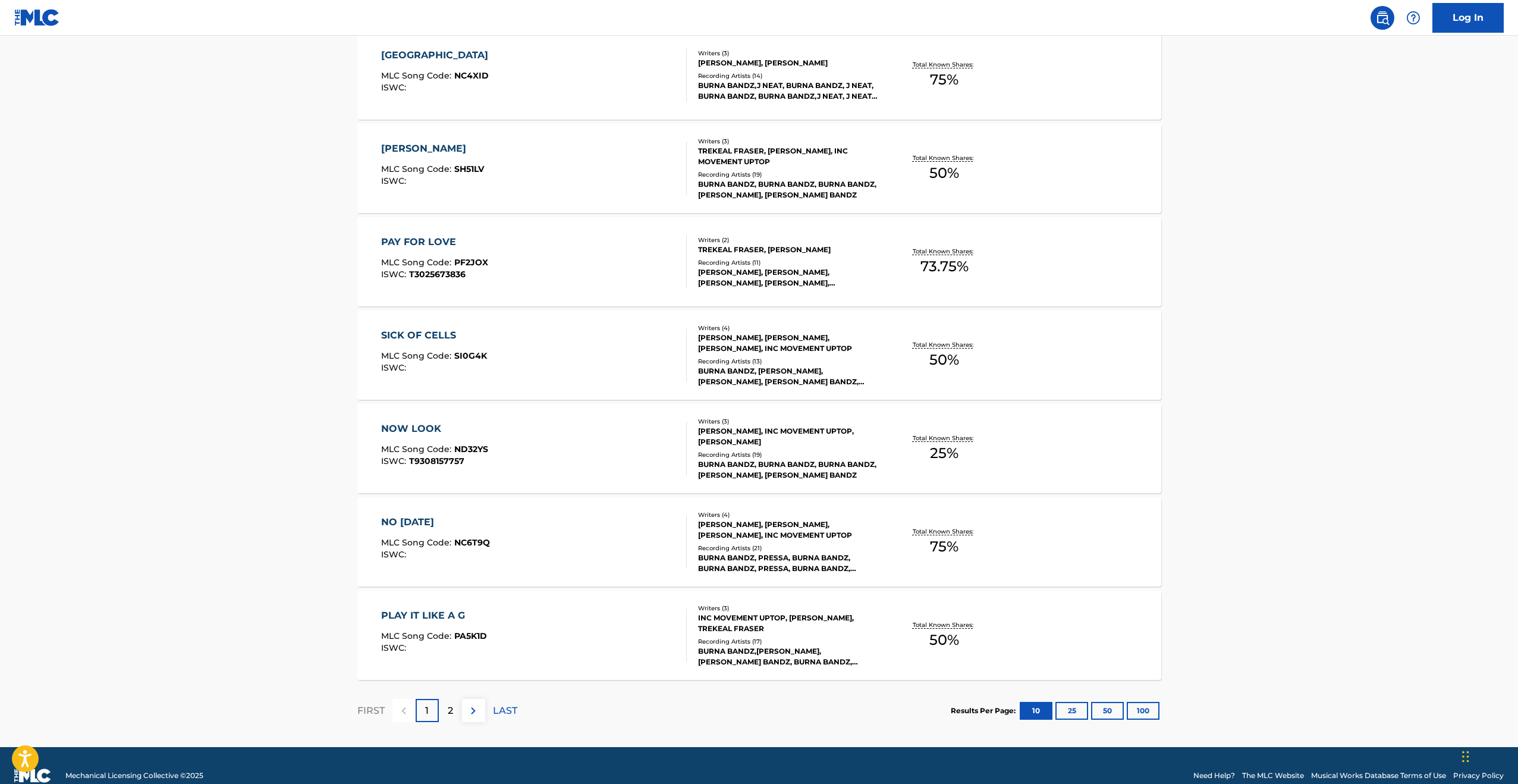
click at [424, 243] on div "PAY FOR LOVE" at bounding box center [435, 241] width 107 height 14
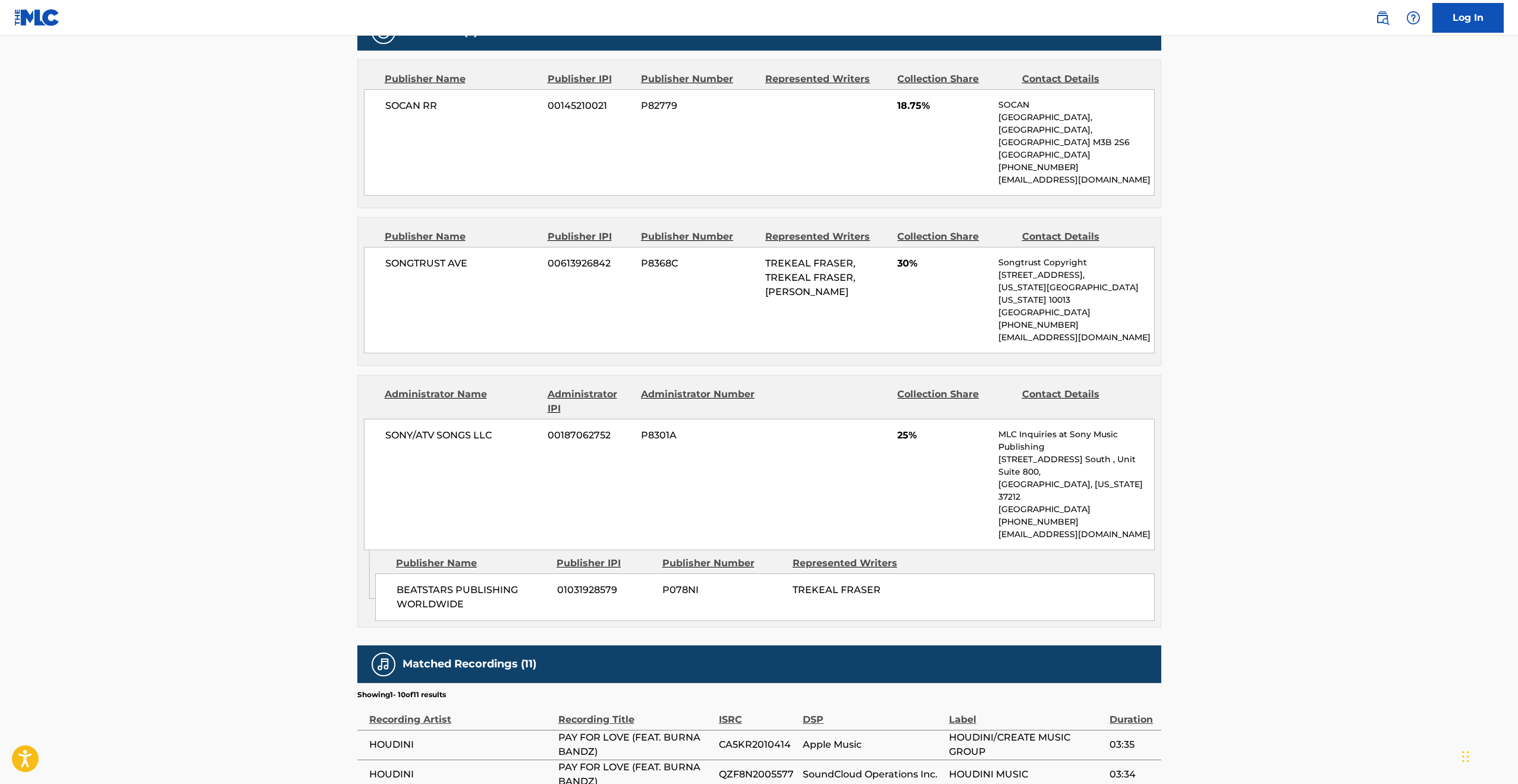
scroll to position [542, 0]
